Goal: Navigation & Orientation: Find specific page/section

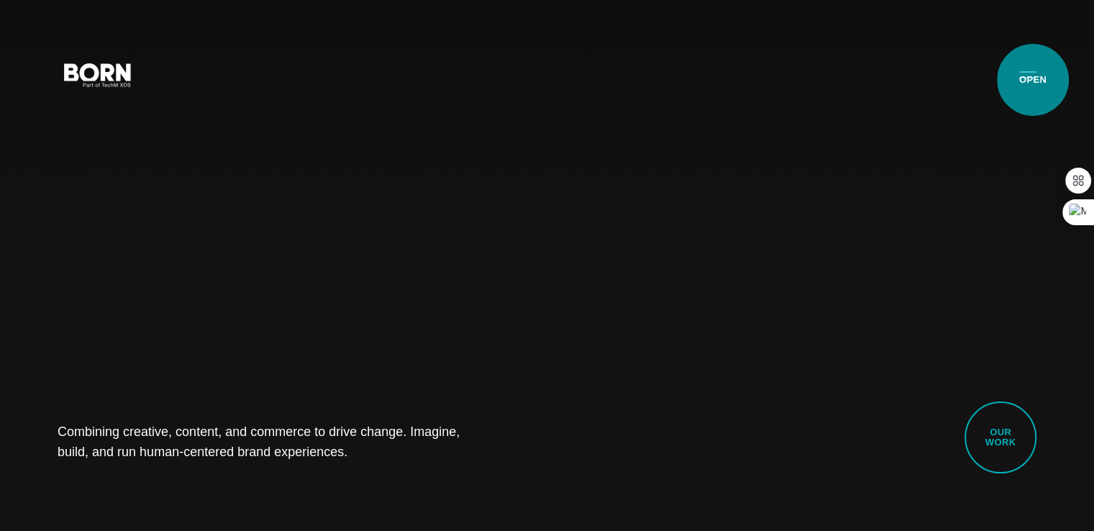
click at [1033, 80] on button "Primary Menu" at bounding box center [1027, 74] width 35 height 30
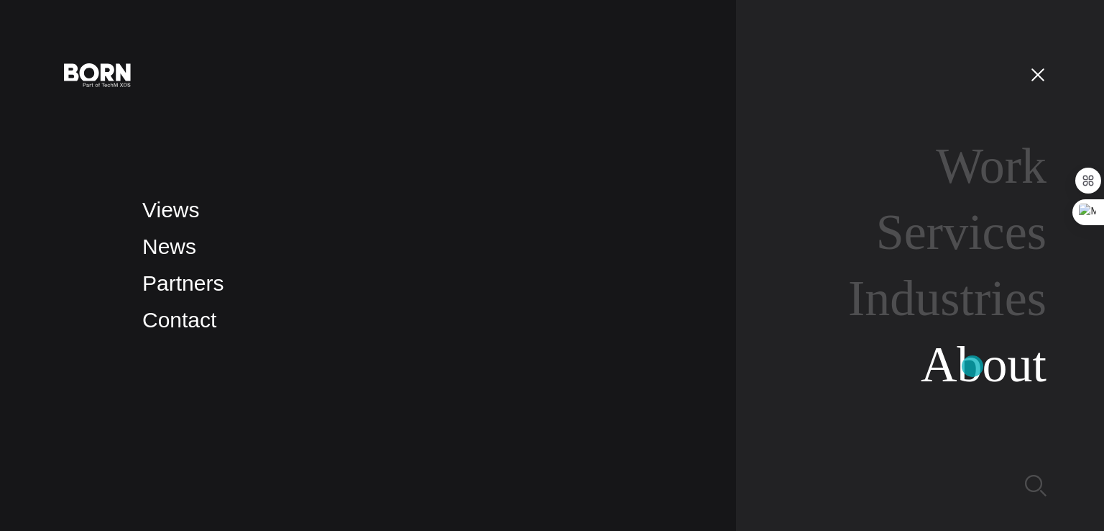
click at [973, 366] on link "About" at bounding box center [984, 364] width 126 height 55
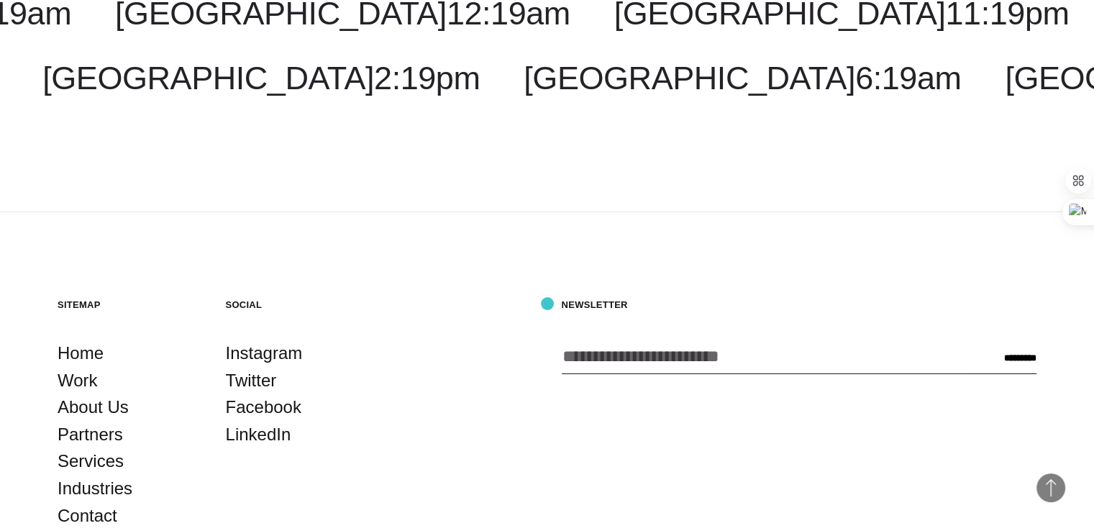
scroll to position [4994, 0]
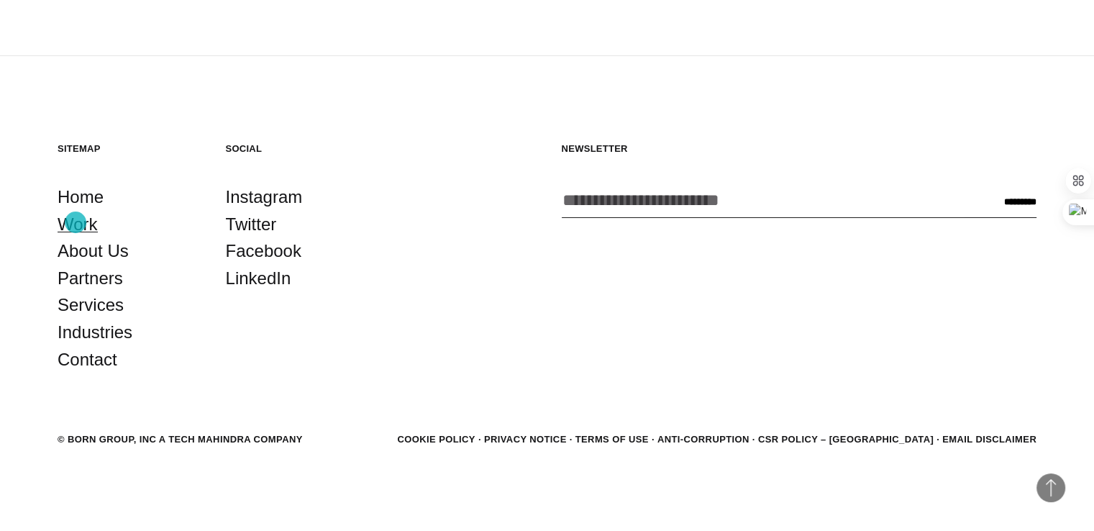
click at [75, 222] on link "Work" at bounding box center [78, 224] width 40 height 27
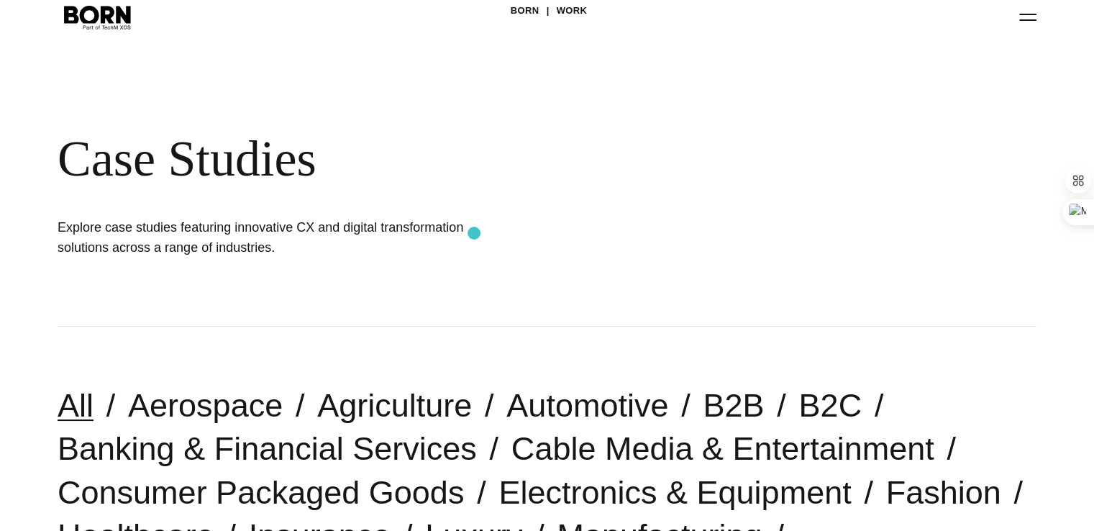
scroll to position [272, 0]
